Goal: Entertainment & Leisure: Consume media (video, audio)

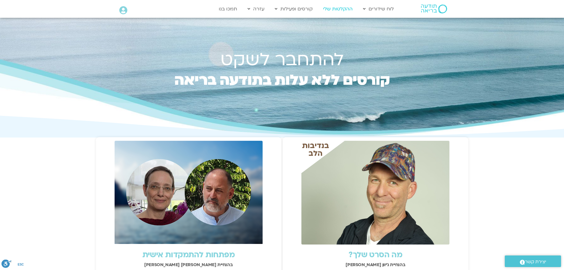
click at [343, 7] on link "ההקלטות שלי" at bounding box center [338, 8] width 36 height 11
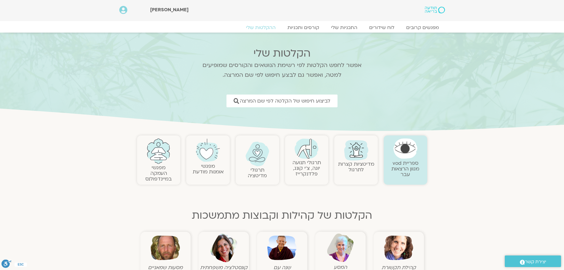
click at [311, 164] on link "תרגולי תנועה יוגה, צ׳י קונג, פלדנקרייז" at bounding box center [306, 168] width 28 height 18
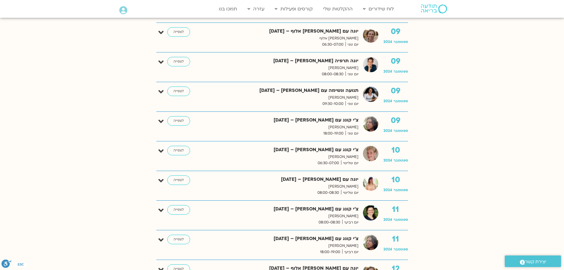
scroll to position [469, 0]
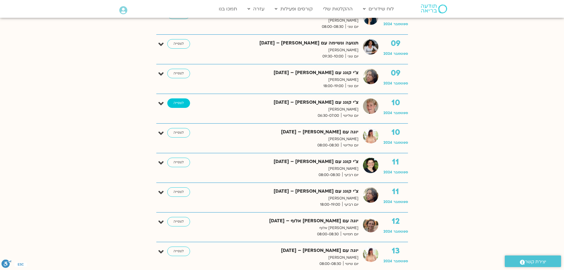
click at [180, 103] on link "לצפייה" at bounding box center [178, 102] width 23 height 9
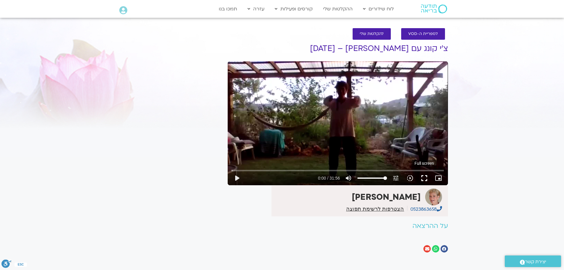
click at [424, 179] on button "fullscreen" at bounding box center [424, 178] width 14 height 14
